Goal: Task Accomplishment & Management: Use online tool/utility

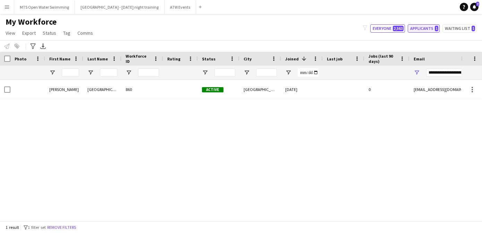
click at [432, 29] on button "Applicants 1" at bounding box center [423, 28] width 32 height 8
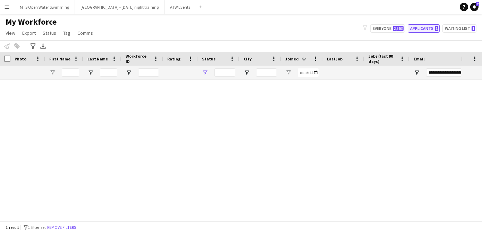
type input "**********"
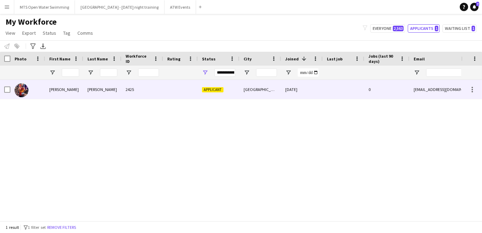
click at [140, 90] on div "2425" at bounding box center [142, 89] width 42 height 19
click at [168, 85] on div at bounding box center [180, 89] width 35 height 19
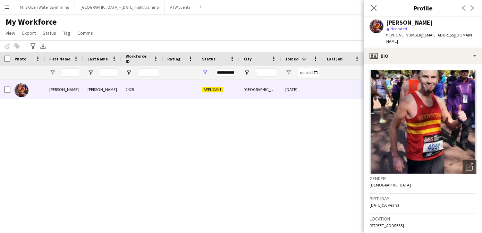
scroll to position [266, 0]
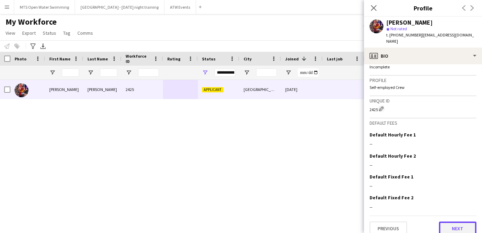
click at [452, 224] on button "Next" at bounding box center [457, 228] width 37 height 14
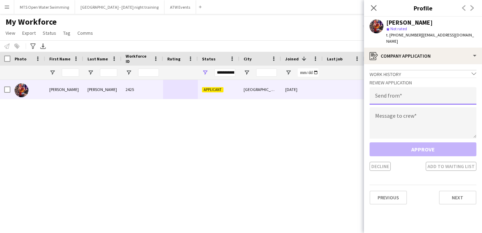
click at [383, 92] on input "email" at bounding box center [422, 95] width 107 height 17
type input "**********"
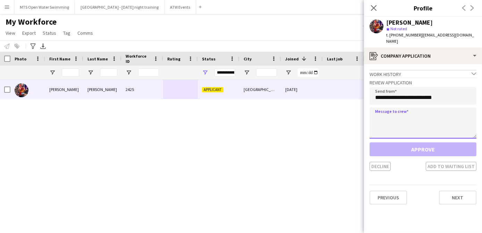
click at [376, 113] on textarea at bounding box center [422, 122] width 107 height 31
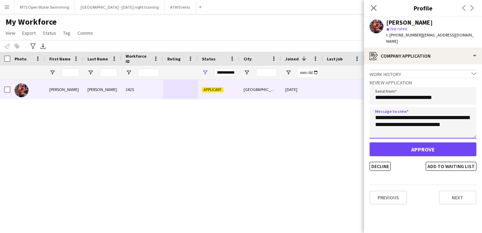
type textarea "**********"
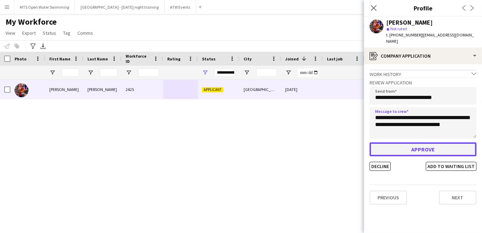
click at [405, 145] on button "Approve" at bounding box center [422, 149] width 107 height 14
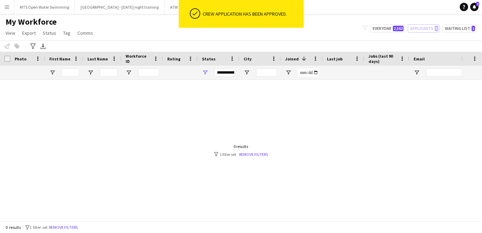
click at [4, 9] on app-icon "Menu" at bounding box center [7, 7] width 6 height 6
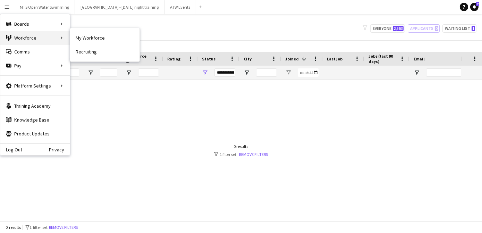
click at [18, 37] on div "Workforce Workforce" at bounding box center [34, 38] width 69 height 14
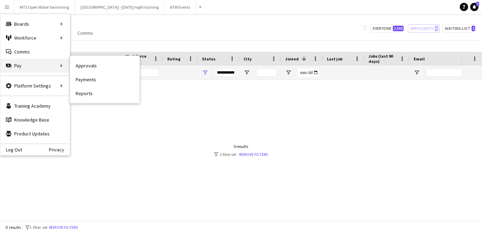
click at [24, 70] on div "Pay Pay" at bounding box center [34, 66] width 69 height 14
click at [78, 68] on link "Approvals" at bounding box center [104, 66] width 69 height 14
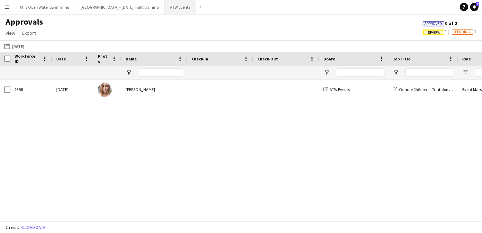
click at [168, 12] on button "ATW Events Close" at bounding box center [180, 7] width 32 height 14
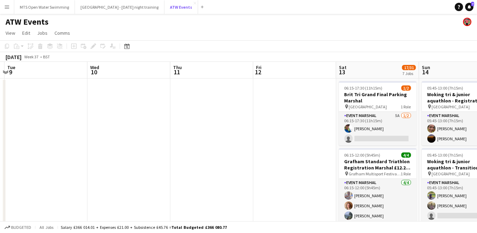
scroll to position [0, 244]
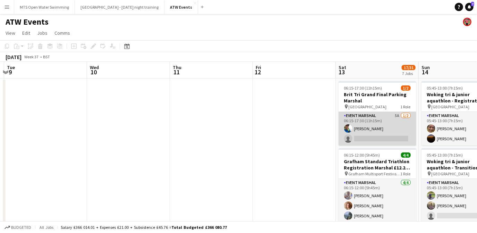
click at [396, 115] on app-card-role "Event Marshal 5A [DATE] 06:15-17:30 (11h15m) [PERSON_NAME] single-neutral-actio…" at bounding box center [377, 129] width 78 height 34
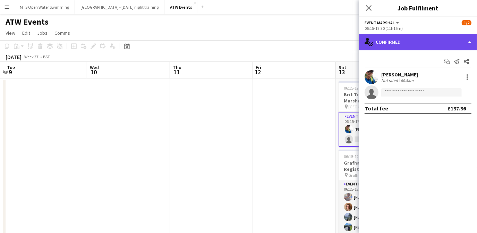
click at [401, 46] on div "single-neutral-actions-check-2 Confirmed" at bounding box center [418, 42] width 118 height 17
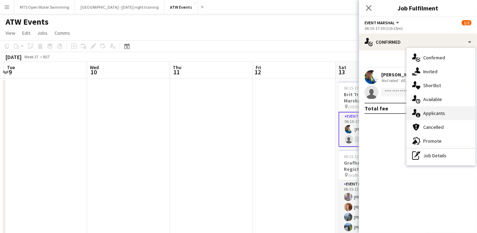
click at [426, 115] on span "Applicants" at bounding box center [434, 113] width 22 height 6
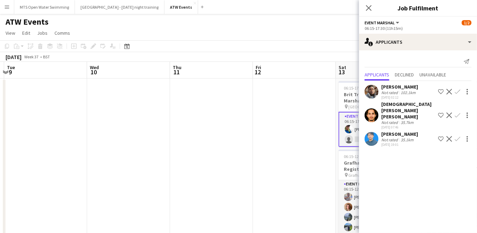
click at [311, 13] on app-navbar "Menu Boards Boards Boards All jobs Status Workforce Workforce My Workforce Recr…" at bounding box center [238, 7] width 477 height 14
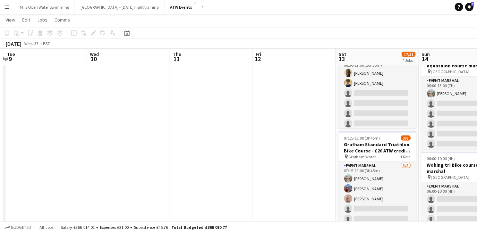
scroll to position [273, 0]
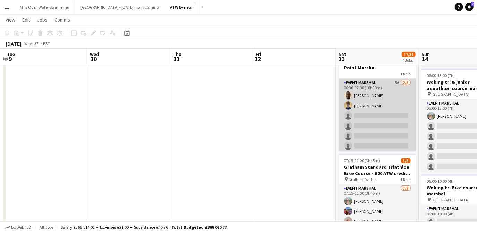
click at [391, 83] on app-card-role "Event Marshal 5A [DATE] 06:30-17:00 (10h30m) [PERSON_NAME] [PERSON_NAME] single…" at bounding box center [377, 116] width 78 height 74
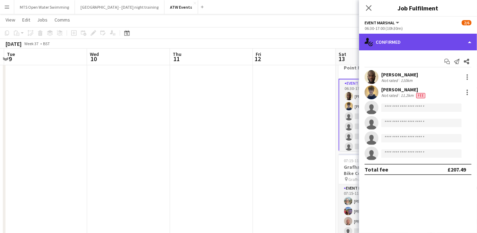
click at [385, 47] on div "single-neutral-actions-check-2 Confirmed" at bounding box center [418, 42] width 118 height 17
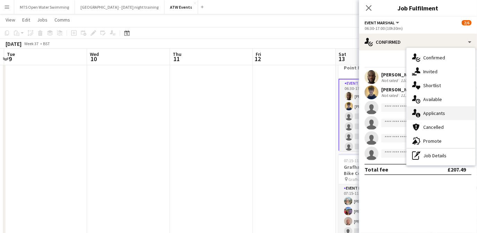
click at [427, 116] on div "single-neutral-actions-information Applicants" at bounding box center [440, 113] width 69 height 14
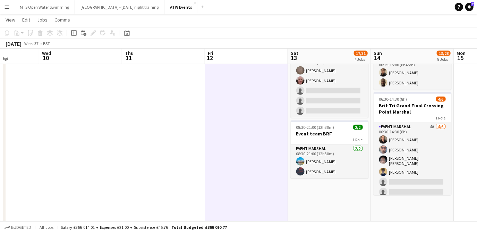
scroll to position [521, 0]
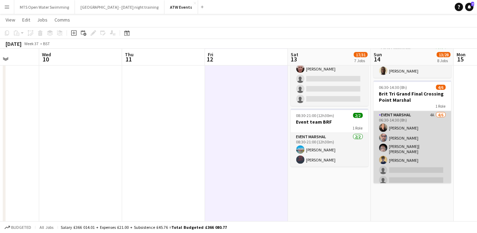
click at [424, 111] on app-card-role "Event Marshal 4A [DATE] 06:30-14:30 (8h) [PERSON_NAME] [PERSON_NAME] [PERSON_NA…" at bounding box center [412, 149] width 78 height 76
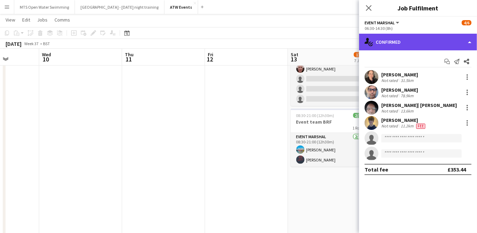
click at [389, 44] on div "single-neutral-actions-check-2 Confirmed" at bounding box center [418, 42] width 118 height 17
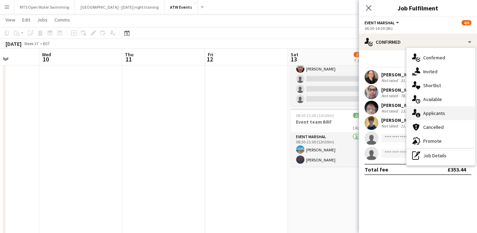
click at [439, 113] on span "Applicants" at bounding box center [434, 113] width 22 height 6
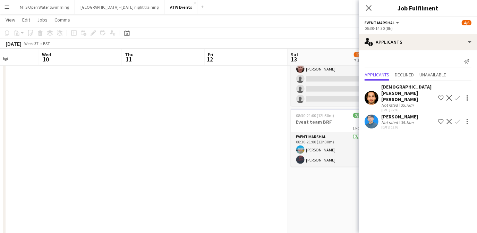
click at [233, 116] on app-date-cell at bounding box center [246, 213] width 83 height 1312
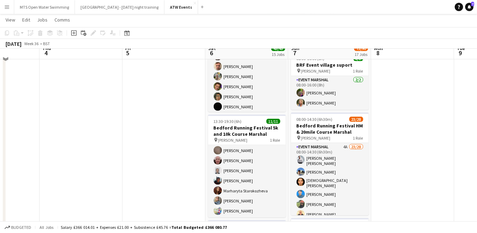
scroll to position [277, 0]
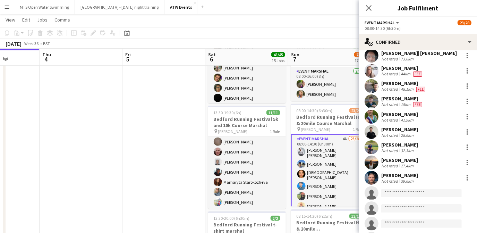
scroll to position [283, 0]
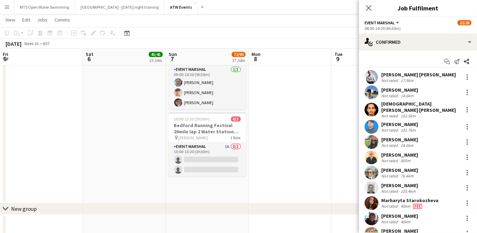
scroll to position [1187, 0]
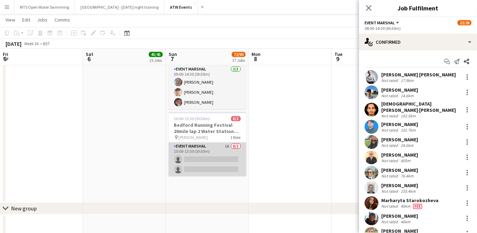
click at [227, 144] on app-card-role "Event Marshal 1A 0/2 10:00-13:30 (3h30m) single-neutral-actions single-neutral-…" at bounding box center [208, 159] width 78 height 34
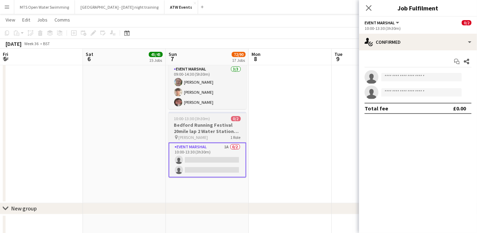
click at [198, 130] on h3 "Bedford Running Festival 20mile lap 2 Water Station marshal - £20 ATW credits p…" at bounding box center [208, 128] width 78 height 12
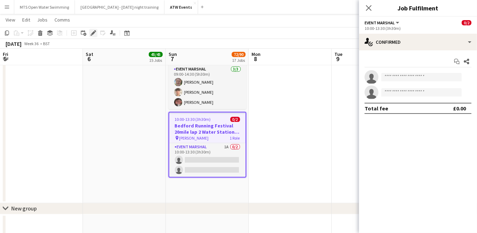
click at [90, 29] on div "Edit" at bounding box center [93, 33] width 8 height 8
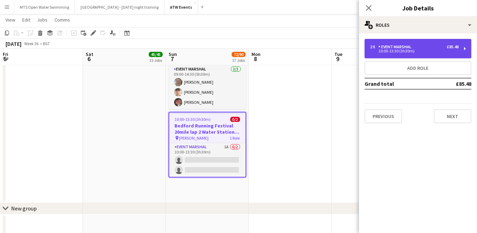
click at [396, 46] on div "Event Marshal" at bounding box center [396, 46] width 36 height 5
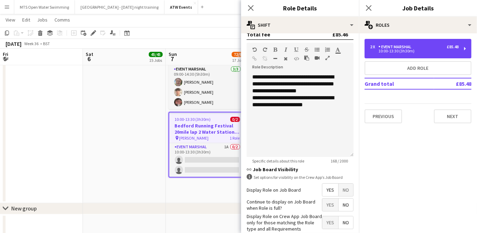
scroll to position [235, 0]
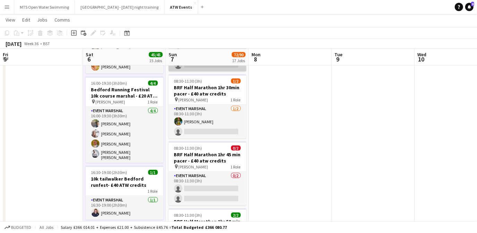
scroll to position [623, 0]
